Goal: Transaction & Acquisition: Download file/media

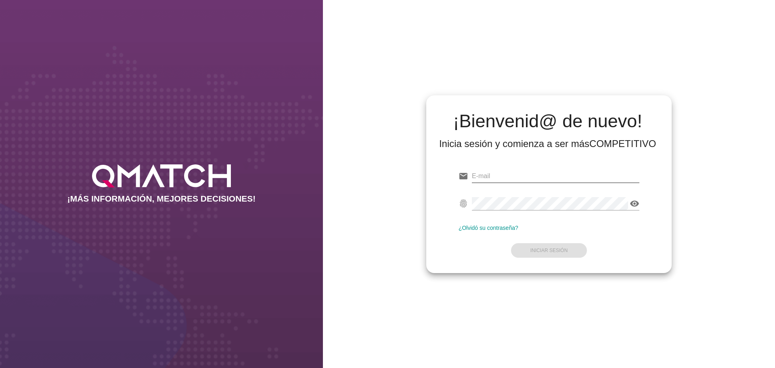
click at [497, 179] on input "email" at bounding box center [556, 176] width 168 height 13
paste input "[PERSON_NAME][EMAIL_ADDRESS][DOMAIN_NAME]"
type input "[PERSON_NAME][EMAIL_ADDRESS][DOMAIN_NAME]"
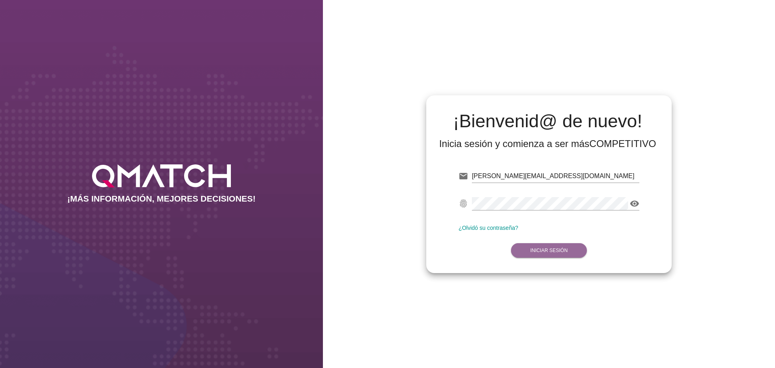
click at [561, 247] on strong "Iniciar Sesión" at bounding box center [549, 250] width 38 height 6
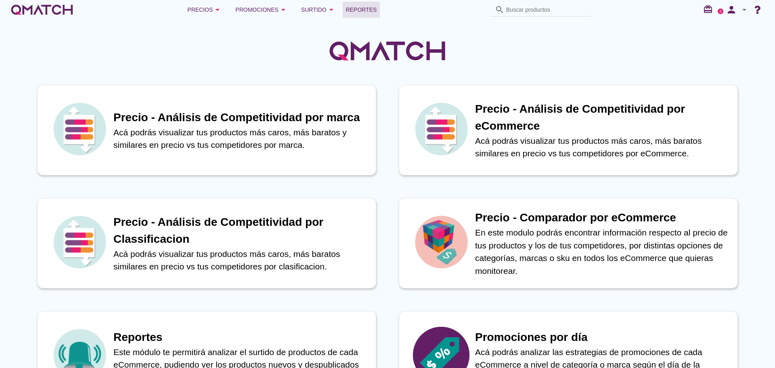
click at [360, 9] on span "Reportes" at bounding box center [361, 10] width 31 height 10
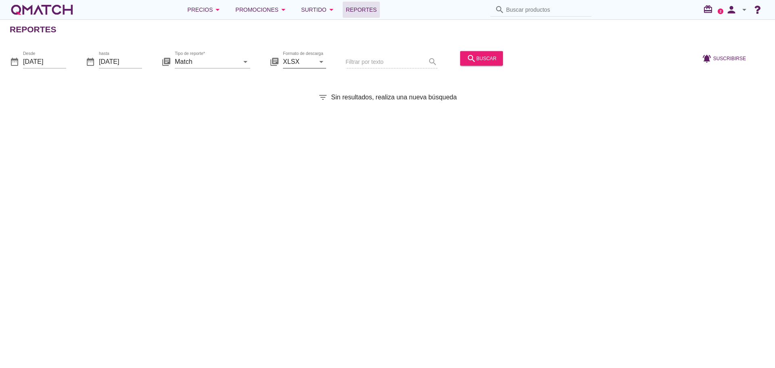
click at [319, 61] on icon "arrow_drop_down" at bounding box center [321, 62] width 10 height 10
click at [302, 100] on div "CSV" at bounding box center [304, 101] width 30 height 10
type input "CSV"
click at [249, 69] on div "Tipo de reporte* Match arrow_drop_down" at bounding box center [212, 65] width 75 height 21
click at [245, 64] on icon "arrow_drop_down" at bounding box center [246, 62] width 10 height 10
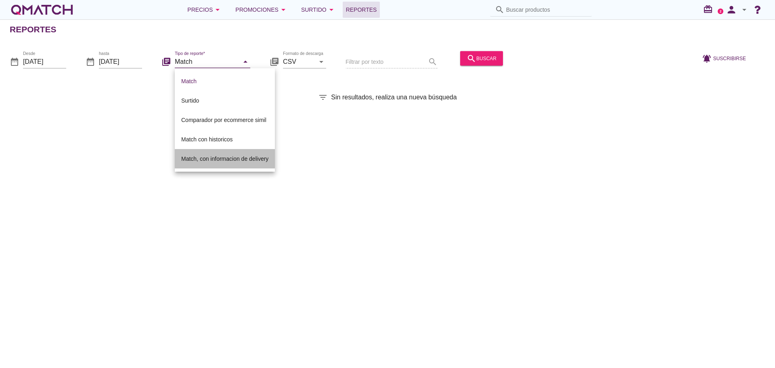
click at [219, 160] on div "Match, con informacion de delivery" at bounding box center [224, 159] width 87 height 10
type input "Match, con informacion de delivery"
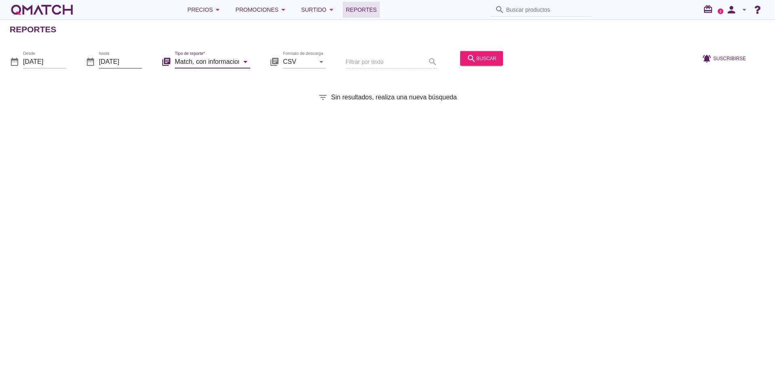
click at [136, 64] on input "[DATE]" at bounding box center [120, 61] width 43 height 13
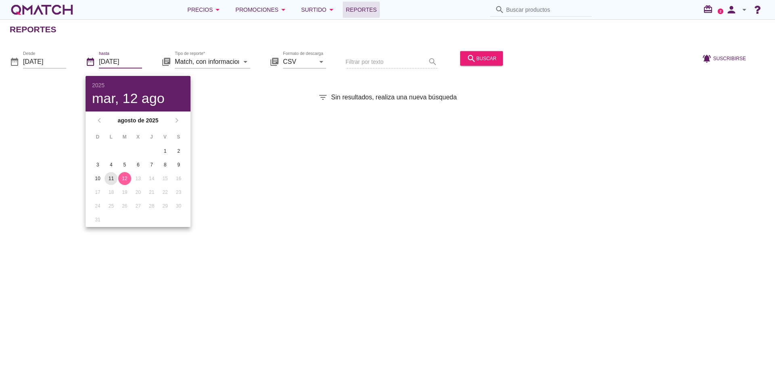
click at [112, 179] on div "11" at bounding box center [111, 178] width 13 height 7
type input "[DATE]"
click at [55, 60] on input "[DATE]" at bounding box center [44, 61] width 43 height 13
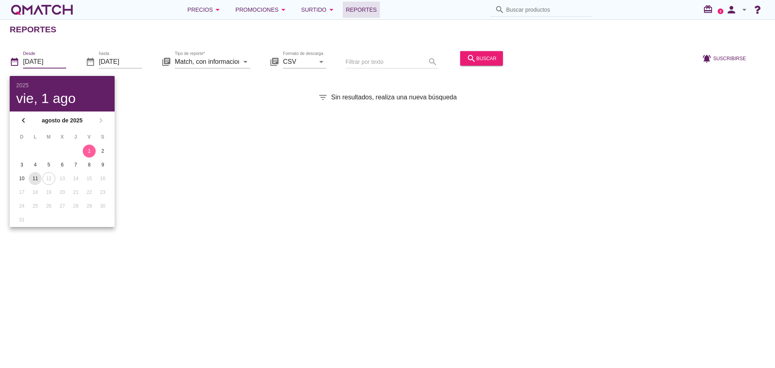
click at [35, 177] on div "11" at bounding box center [35, 178] width 13 height 7
type input "[DATE]"
click at [262, 172] on div "Reportes date_range Desde [DATE] date_range hasta [DATE] library_books Tipo de …" at bounding box center [387, 193] width 775 height 348
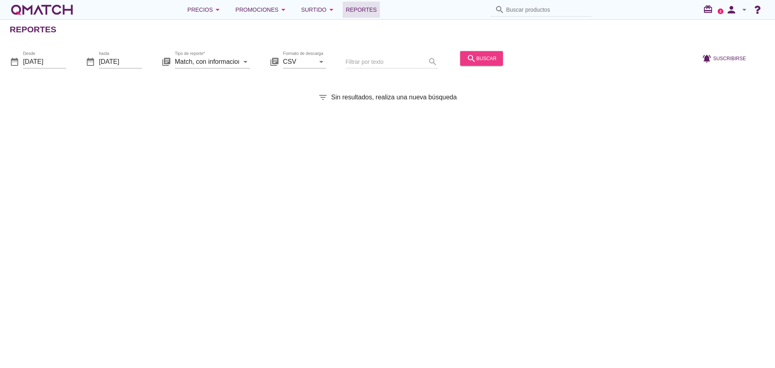
click at [488, 61] on div "search buscar" at bounding box center [482, 58] width 30 height 10
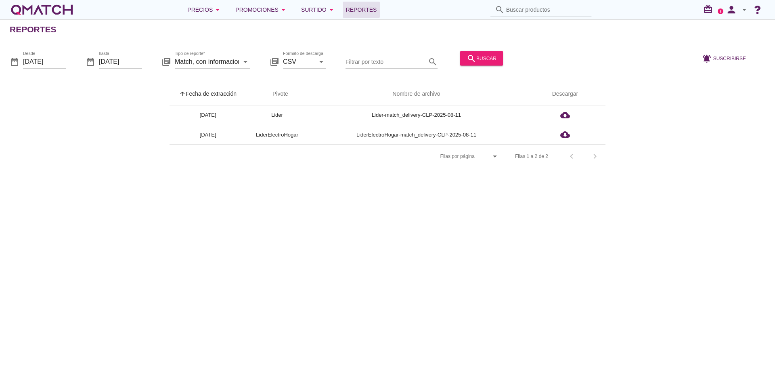
click at [615, 231] on div "Reportes date_range Desde [DATE] date_range hasta [DATE] library_books Tipo de …" at bounding box center [387, 193] width 775 height 348
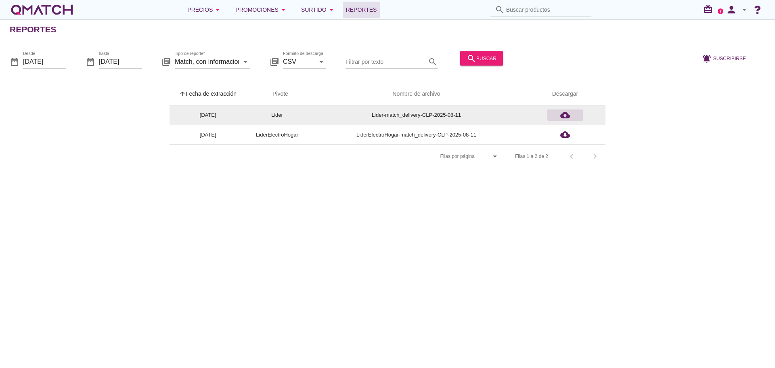
click at [565, 115] on icon "cloud_download" at bounding box center [565, 115] width 10 height 10
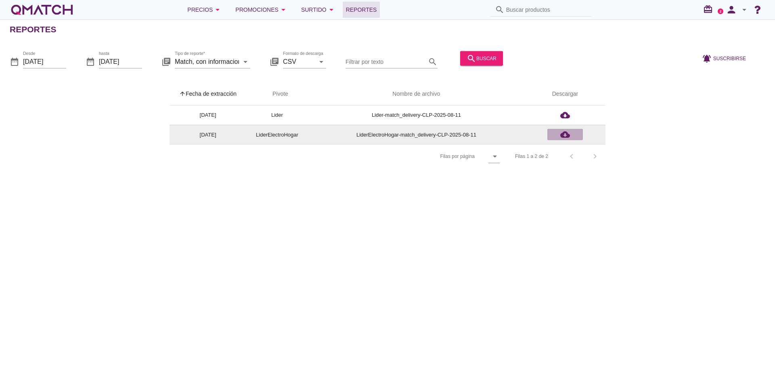
click at [564, 135] on icon "cloud_download" at bounding box center [565, 135] width 10 height 10
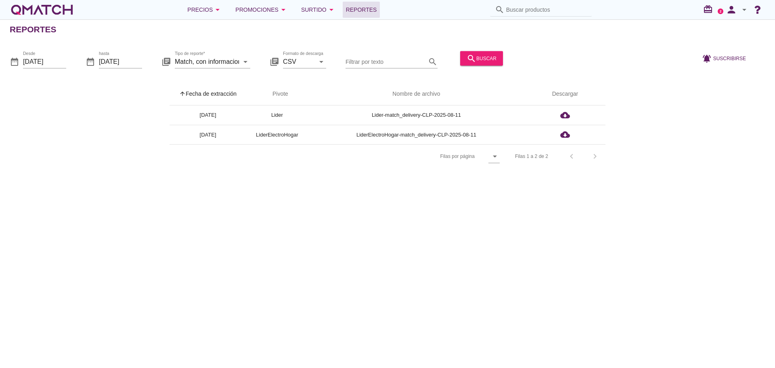
click at [640, 190] on div "Reportes date_range Desde [DATE] date_range hasta [DATE] library_books Tipo de …" at bounding box center [387, 193] width 775 height 348
click at [745, 11] on icon "arrow_drop_down" at bounding box center [745, 10] width 10 height 10
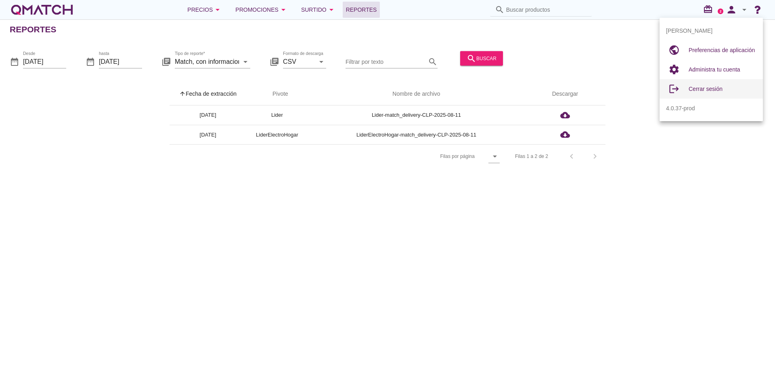
click at [700, 89] on span "Cerrar sesión" at bounding box center [706, 89] width 34 height 6
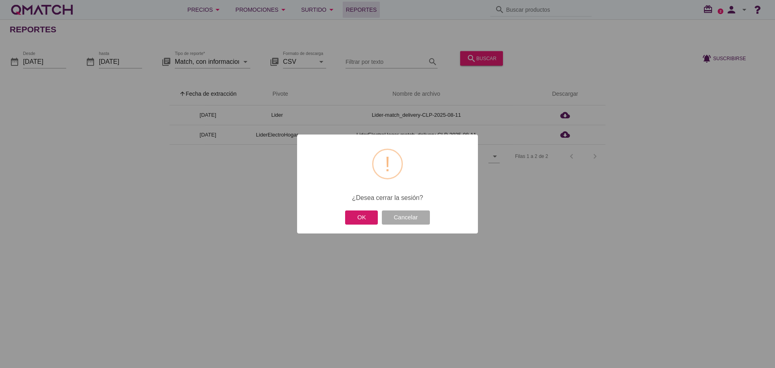
click at [357, 217] on button "OK" at bounding box center [361, 217] width 33 height 14
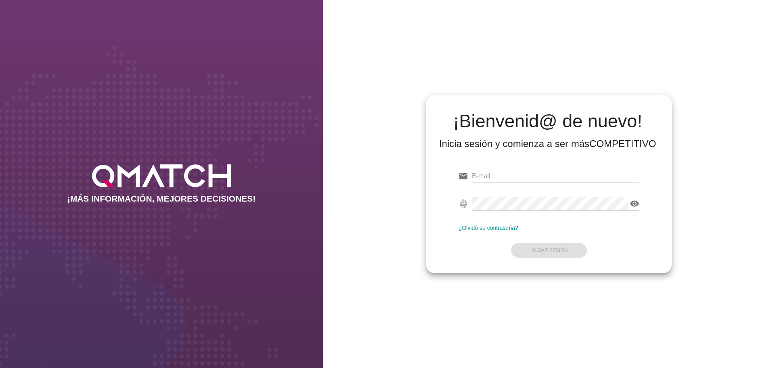
click at [608, 322] on div "¡Bienvenid@ de nuevo! Inicia sesión y comienza a ser más COMPETITIVO email fing…" at bounding box center [549, 184] width 452 height 368
click at [694, 55] on div "¡Bienvenid@ de nuevo! Inicia sesión y comienza a ser más COMPETITIVO email fing…" at bounding box center [549, 184] width 452 height 368
